Goal: Book appointment/travel/reservation

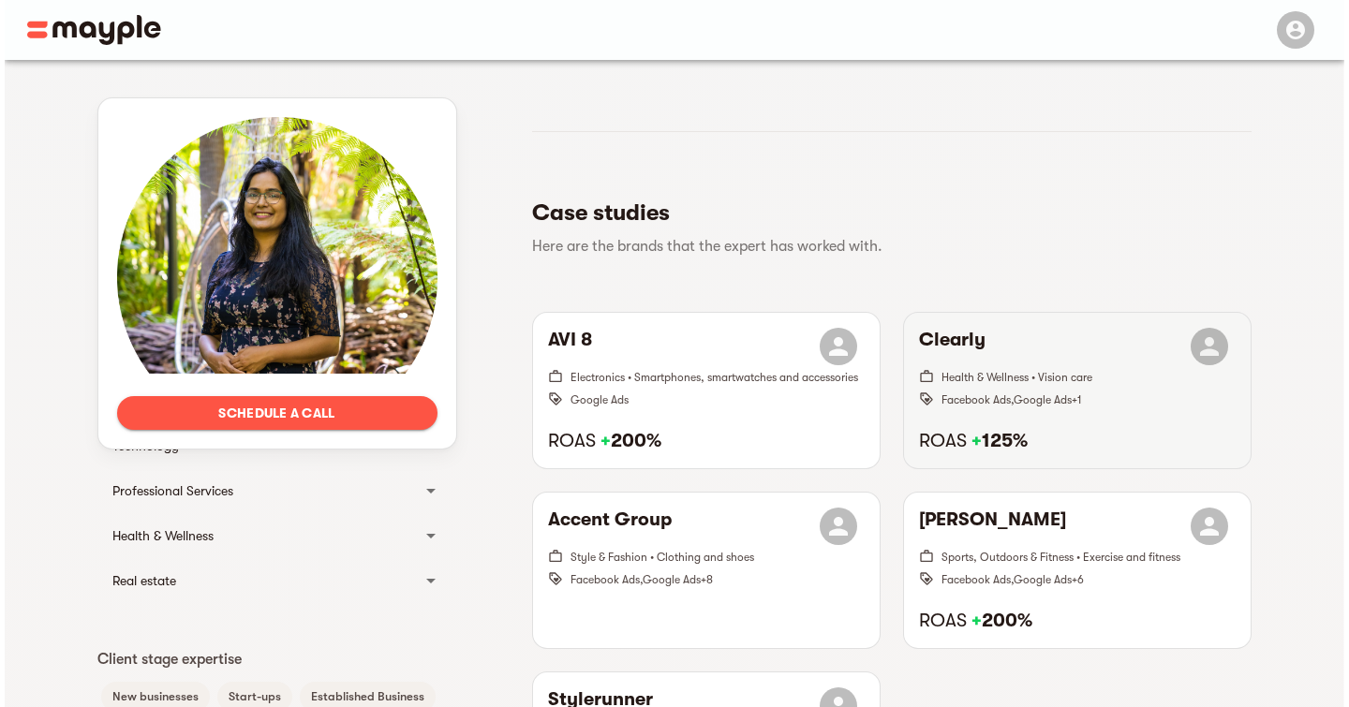
scroll to position [375, 0]
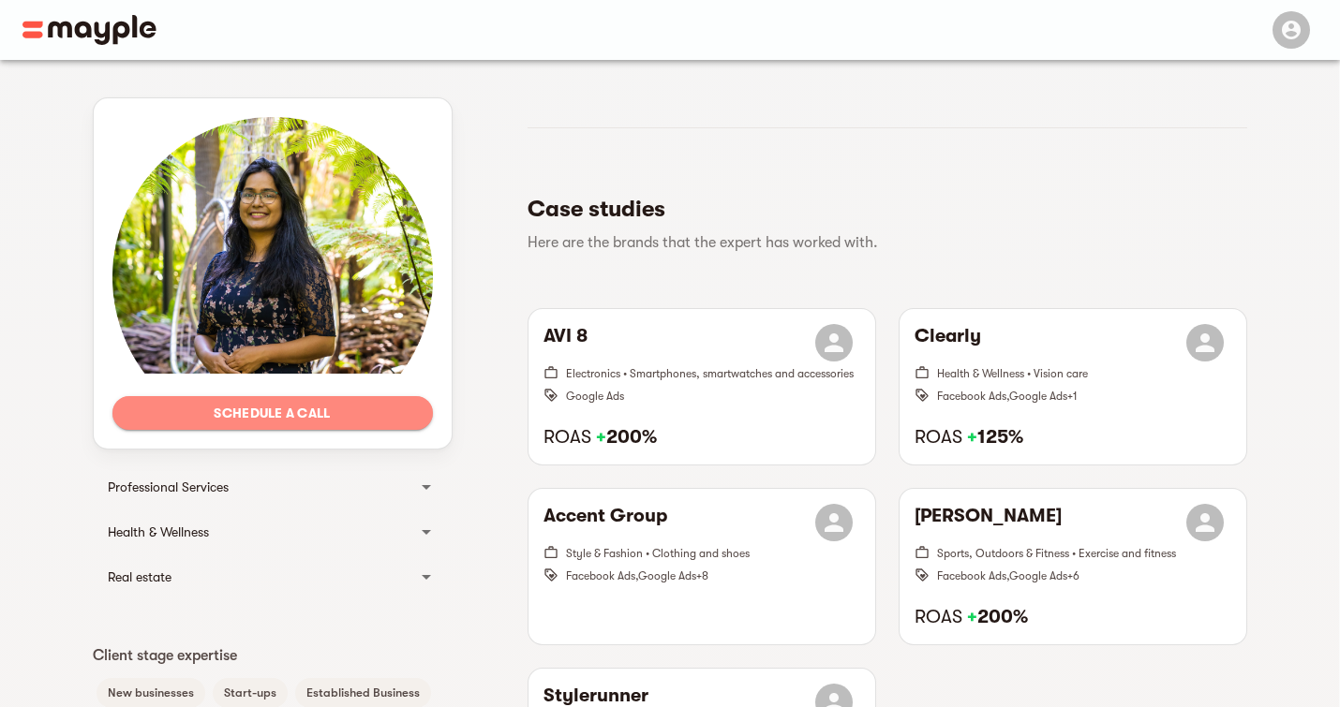
click at [286, 420] on span "Schedule a call" at bounding box center [272, 413] width 290 height 22
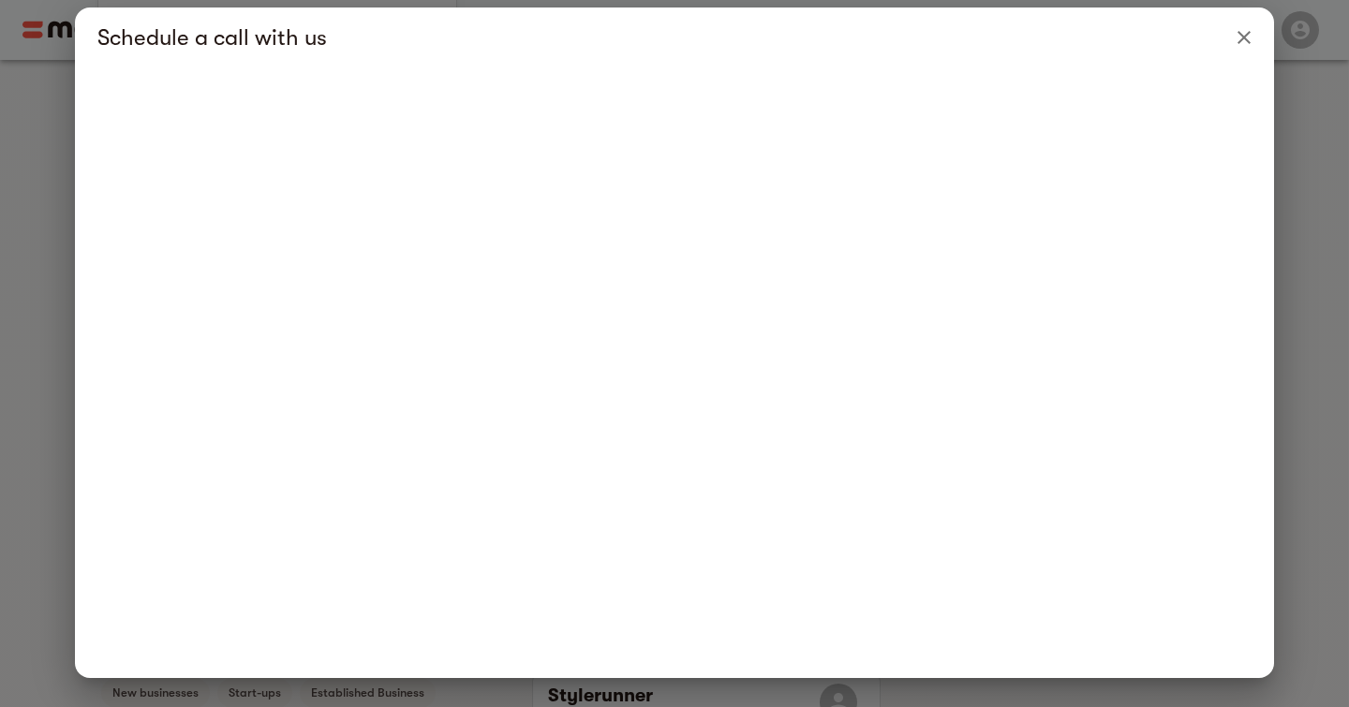
scroll to position [23, 0]
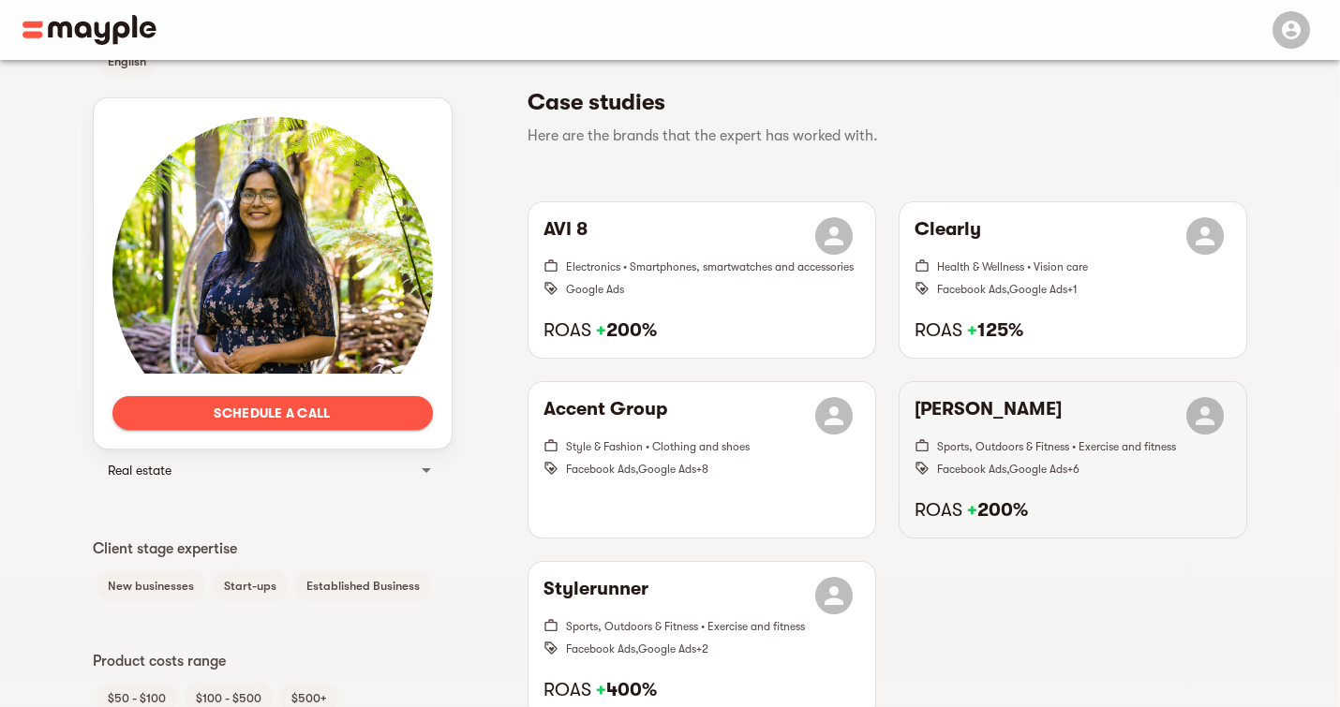
scroll to position [562, 0]
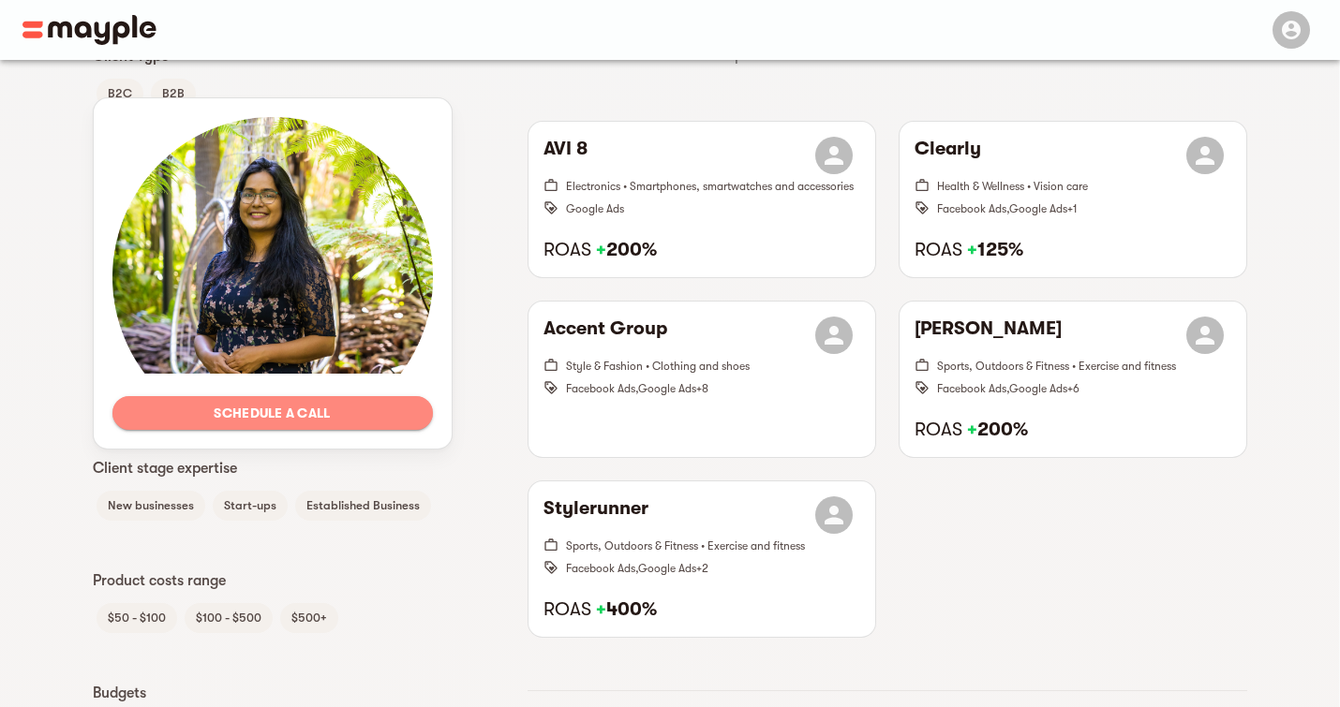
click at [359, 400] on button "Schedule a call" at bounding box center [272, 413] width 320 height 34
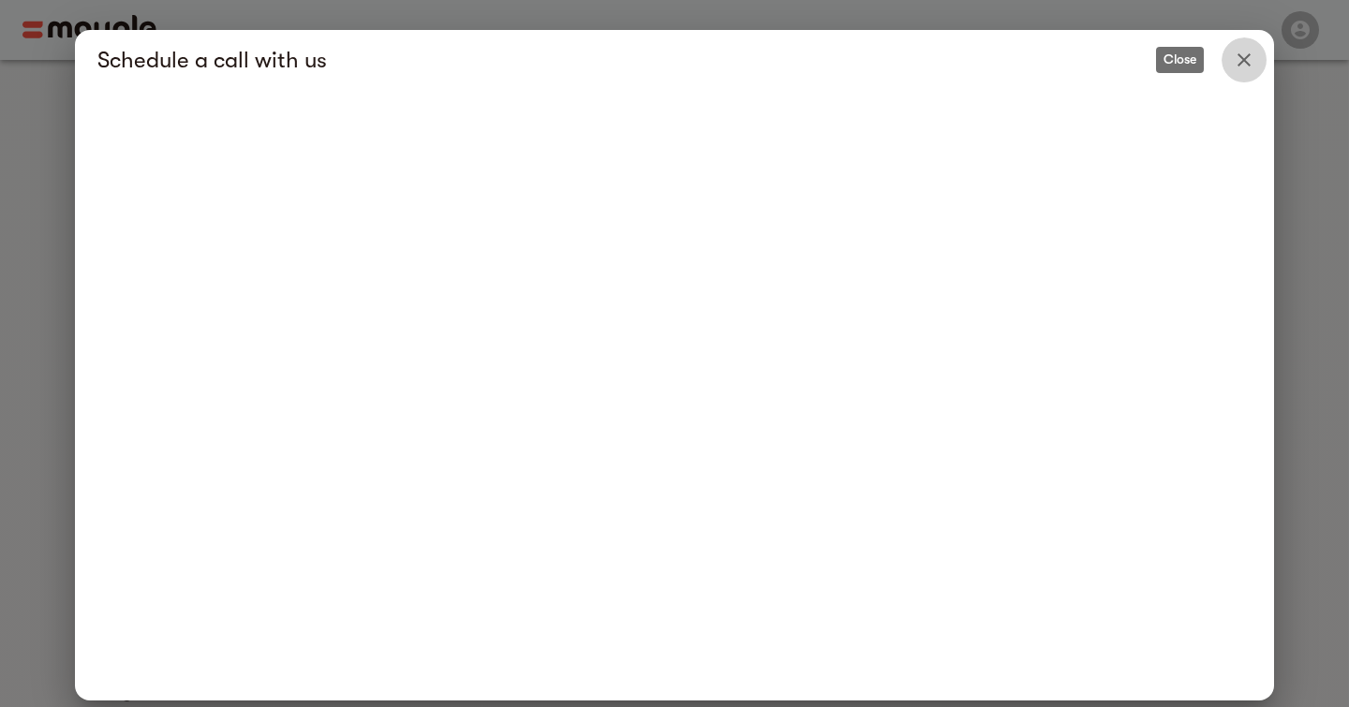
click at [1241, 63] on icon "Close" at bounding box center [1244, 60] width 22 height 22
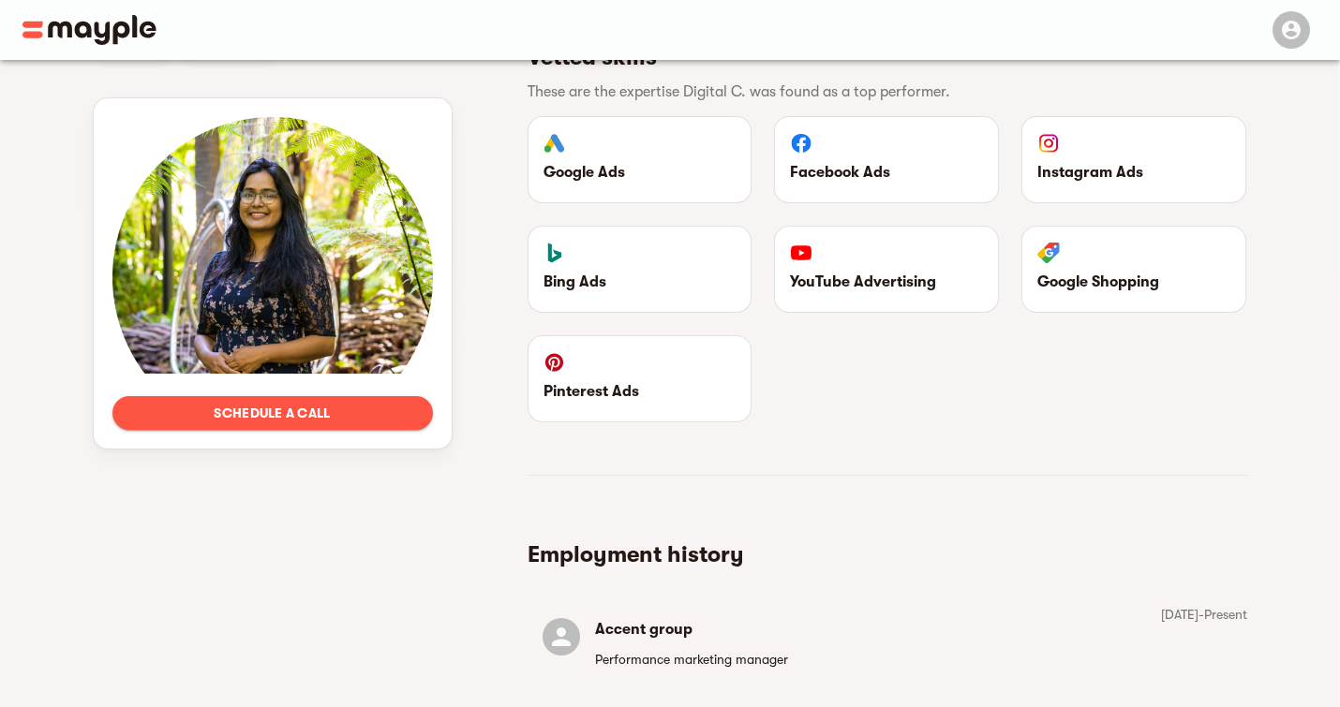
scroll to position [1510, 0]
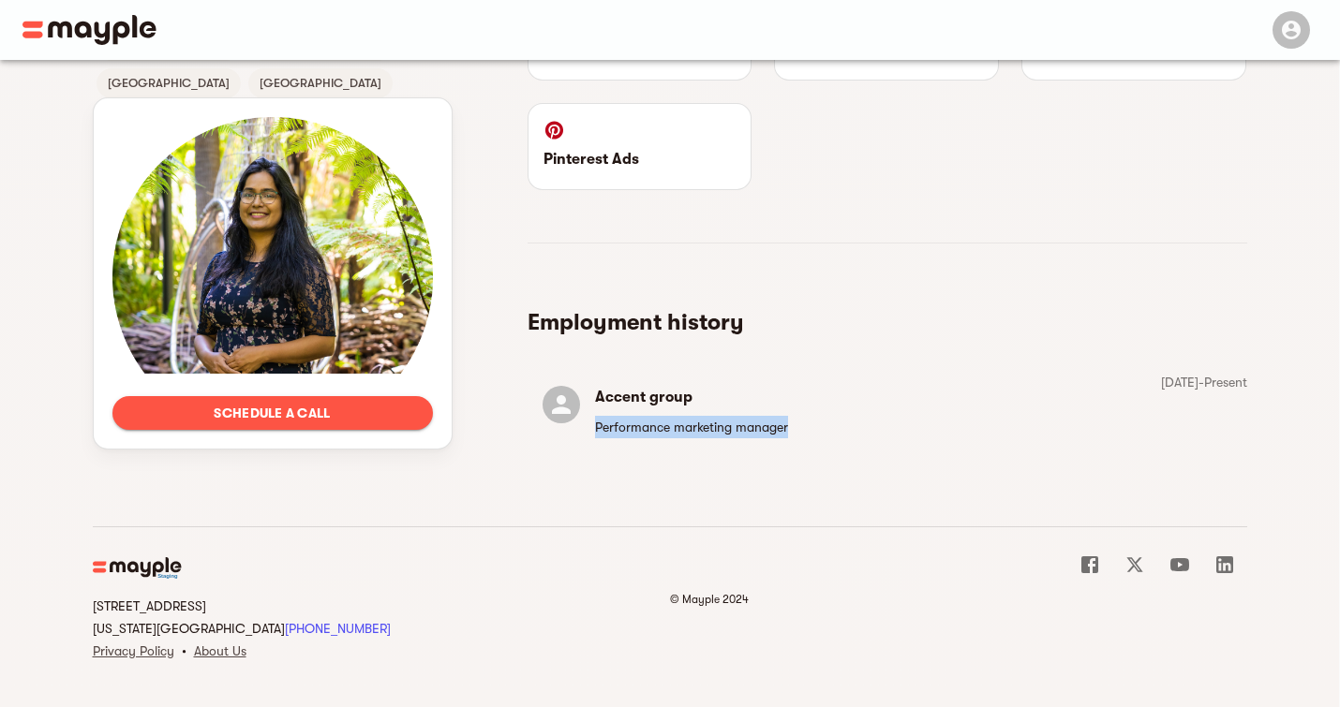
drag, startPoint x: 595, startPoint y: 432, endPoint x: 810, endPoint y: 444, distance: 215.8
click at [810, 444] on div "Accent group Performance marketing manager August 2019 - Present" at bounding box center [886, 411] width 719 height 81
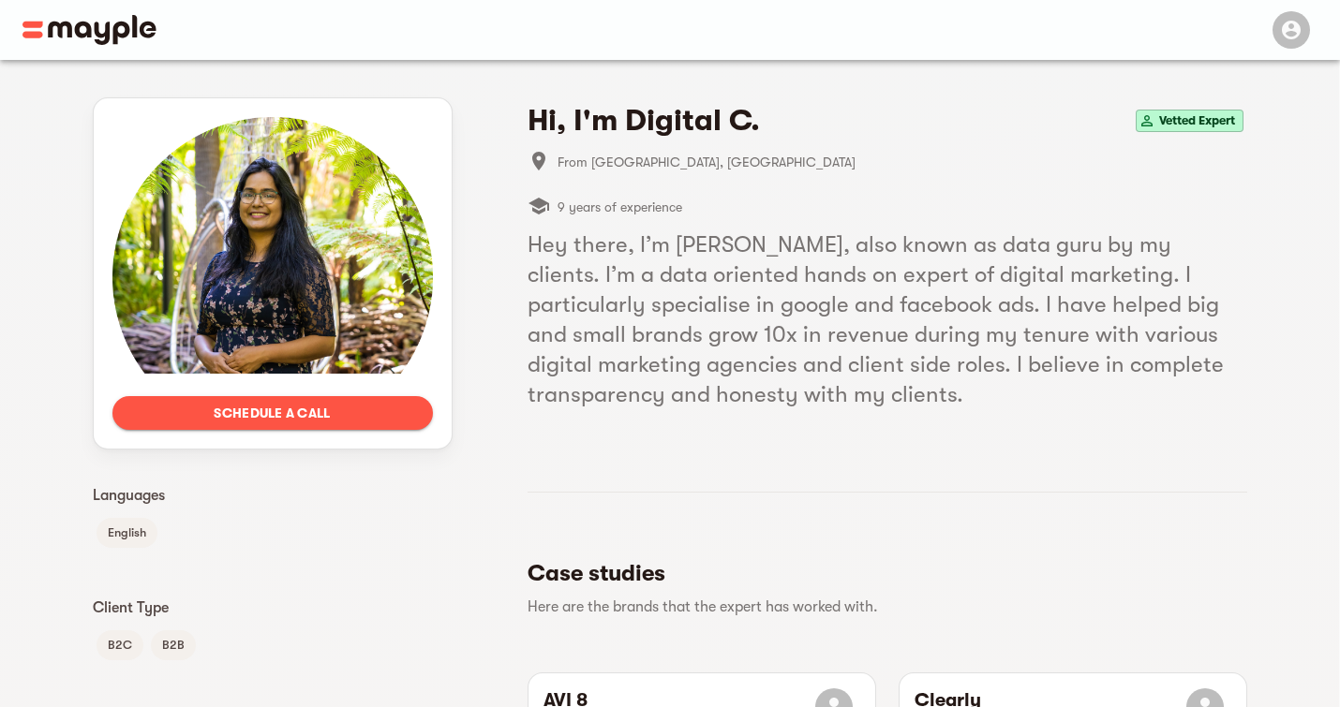
scroll to position [0, 0]
